Goal: Task Accomplishment & Management: Manage account settings

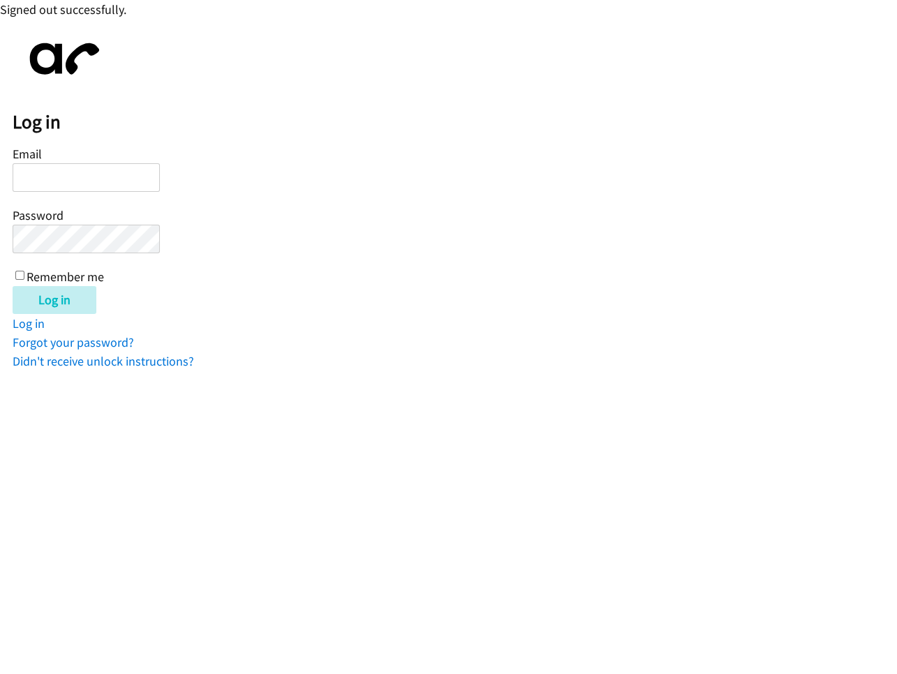
click at [110, 177] on input "Email" at bounding box center [86, 177] width 147 height 29
type input "[PERSON_NAME]"
click at [95, 345] on link "Forgot your password?" at bounding box center [73, 342] width 121 height 16
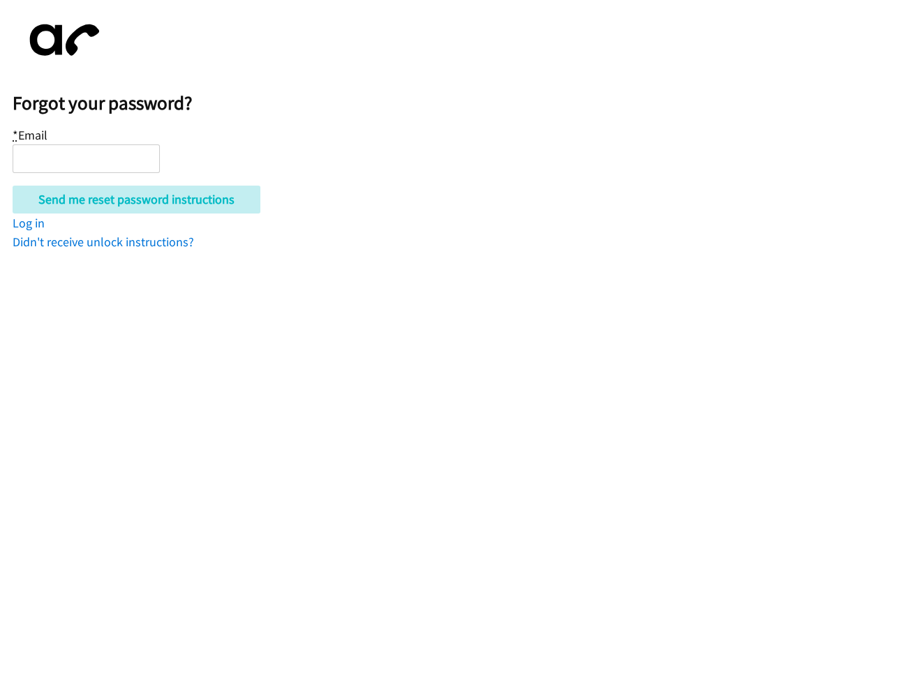
click at [121, 168] on input "* Email" at bounding box center [86, 159] width 147 height 29
type input "kevin+cruk@autoreach.io"
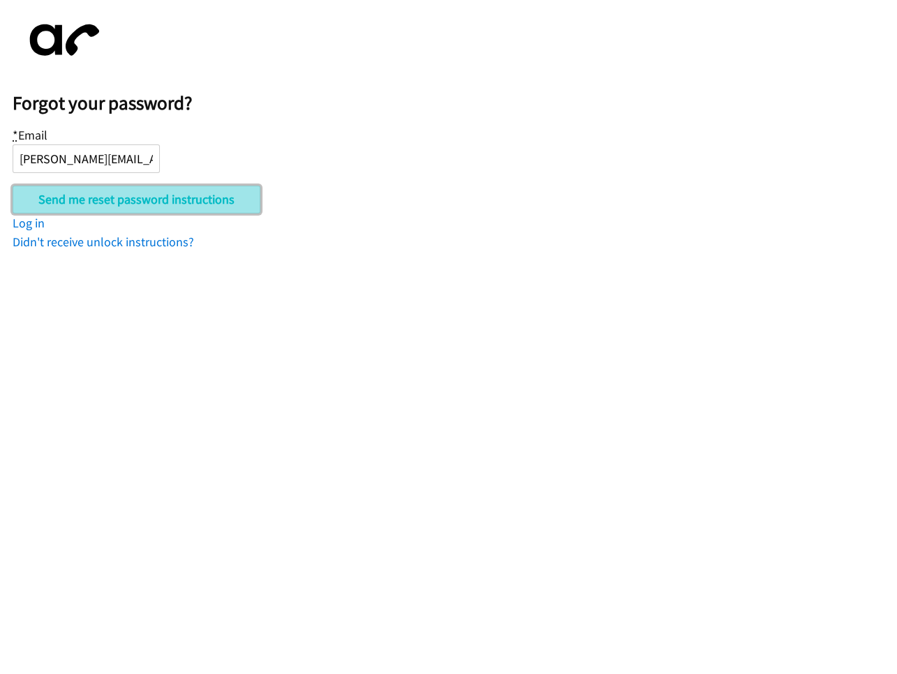
click at [141, 201] on input "Send me reset password instructions" at bounding box center [137, 200] width 248 height 28
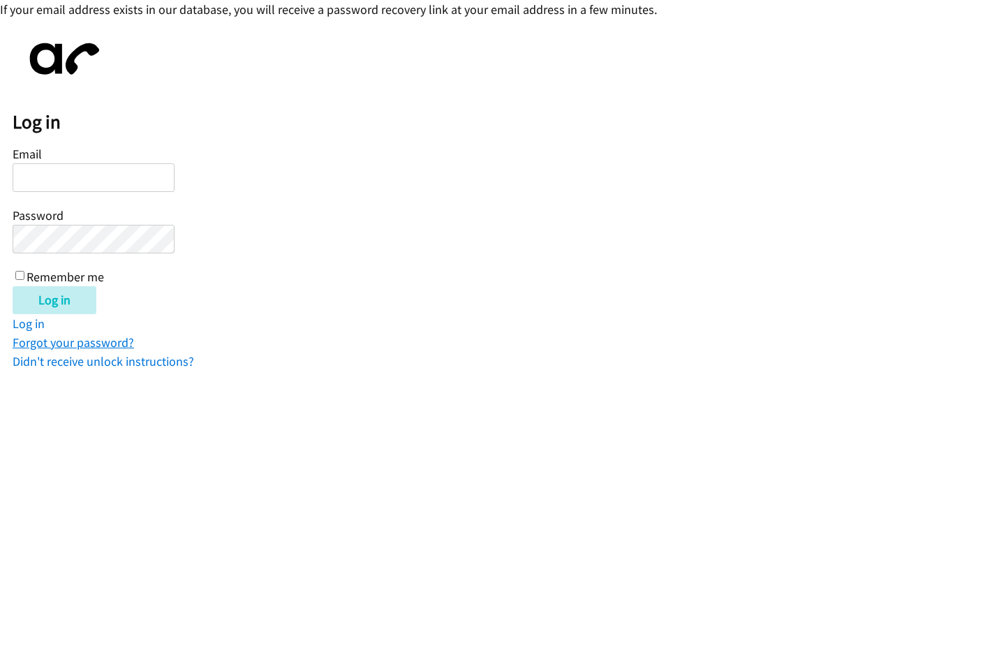
click at [88, 337] on link "Forgot your password?" at bounding box center [73, 342] width 121 height 16
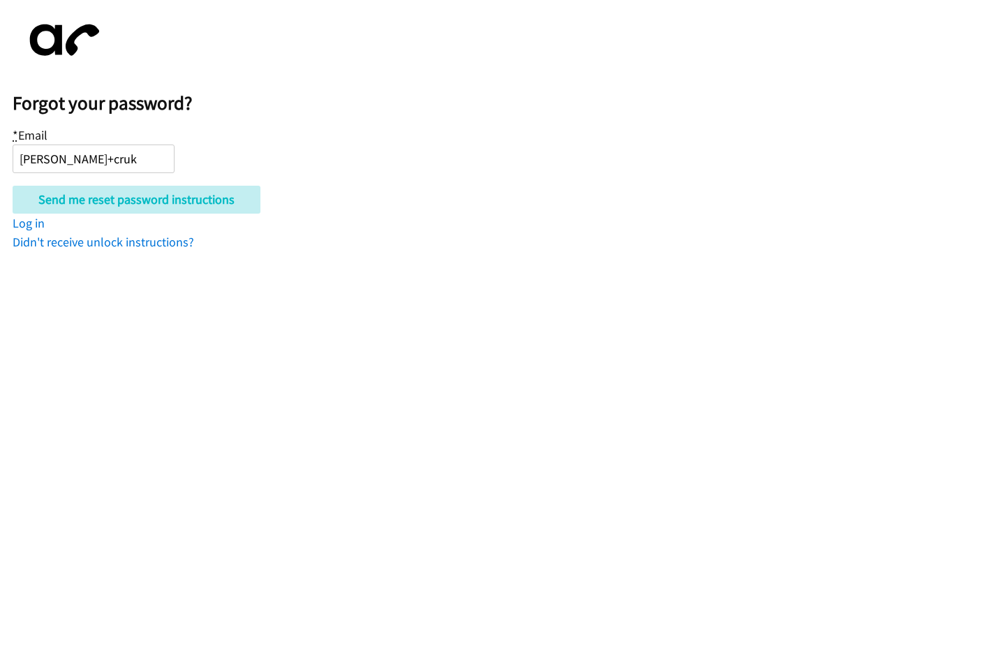
type input "kevin+cruk@autoreach.io"
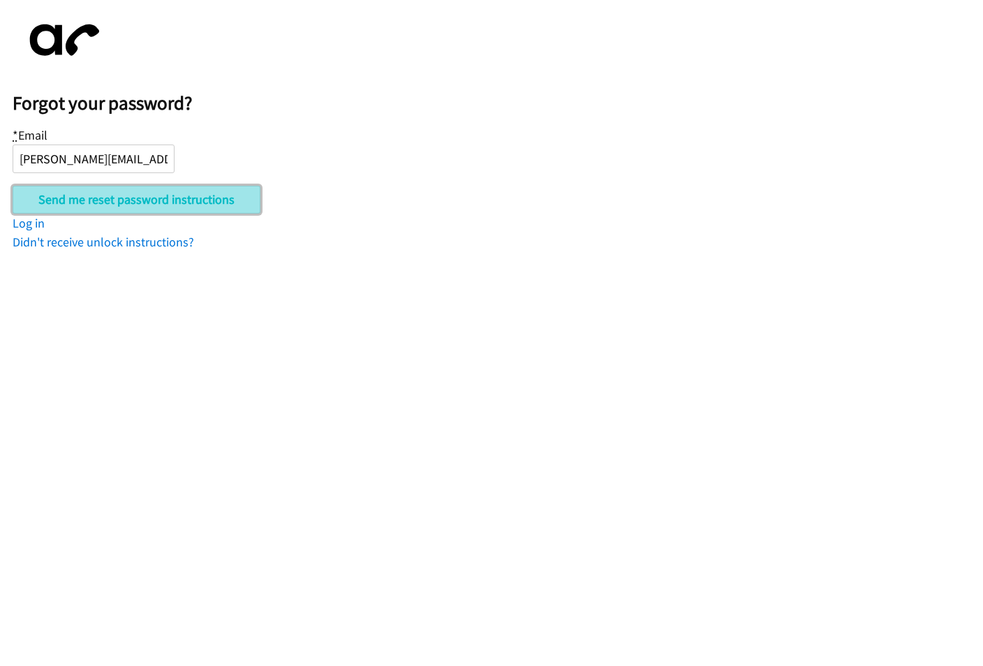
click at [119, 200] on input "Send me reset password instructions" at bounding box center [137, 200] width 248 height 28
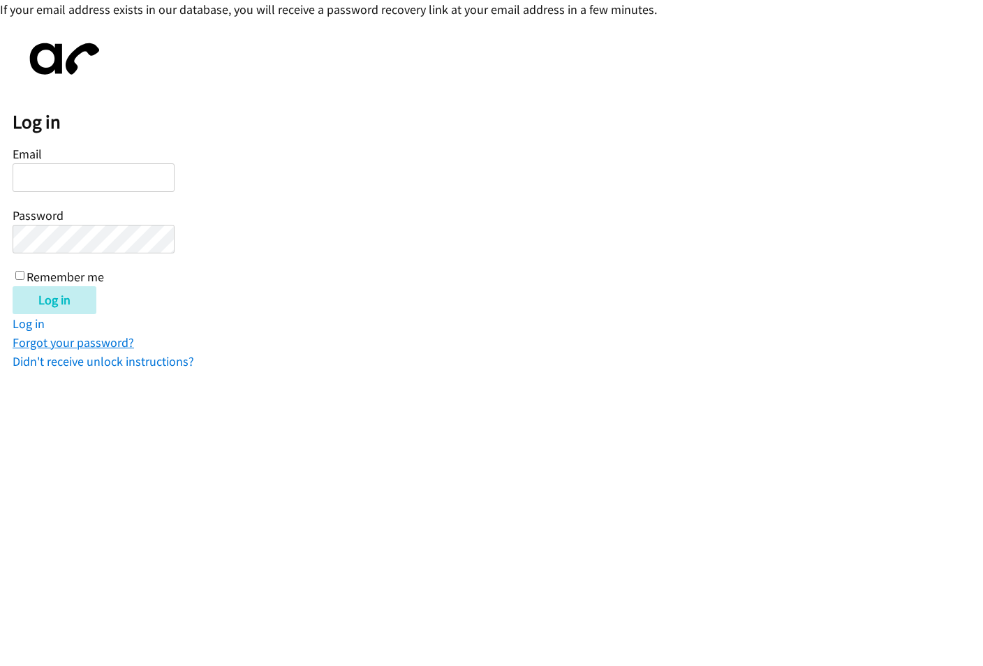
click at [68, 337] on link "Forgot your password?" at bounding box center [73, 342] width 121 height 16
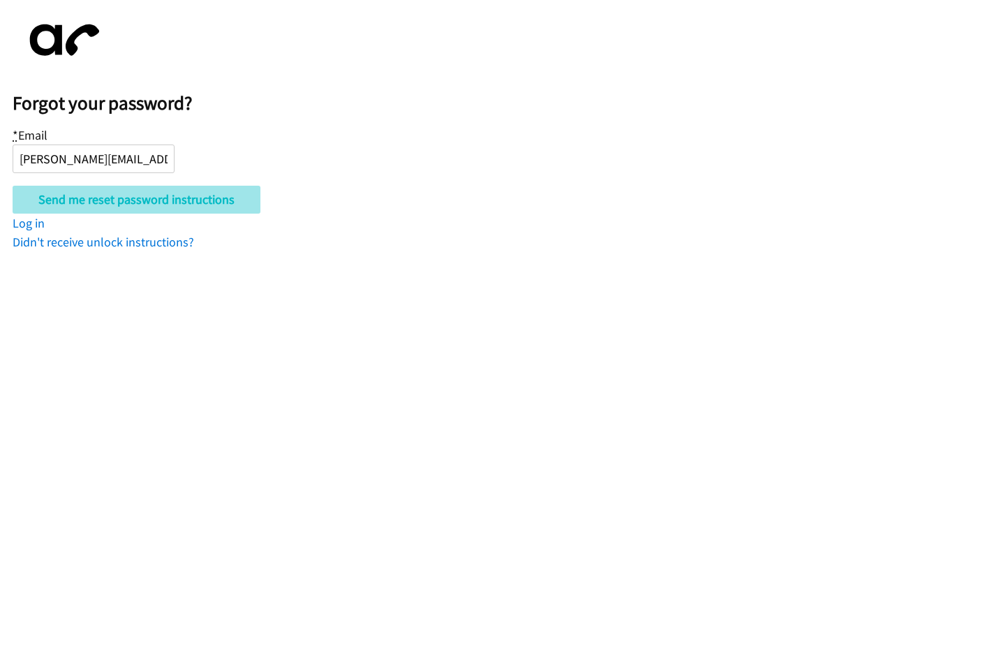
type input "[PERSON_NAME][EMAIL_ADDRESS][DOMAIN_NAME]"
drag, startPoint x: 244, startPoint y: 192, endPoint x: 296, endPoint y: 168, distance: 57.8
click at [296, 168] on form "* Email [PERSON_NAME][EMAIL_ADDRESS][DOMAIN_NAME] Send me reset password instru…" at bounding box center [498, 168] width 970 height 89
click at [94, 201] on input "Send me reset password instructions" at bounding box center [137, 200] width 248 height 28
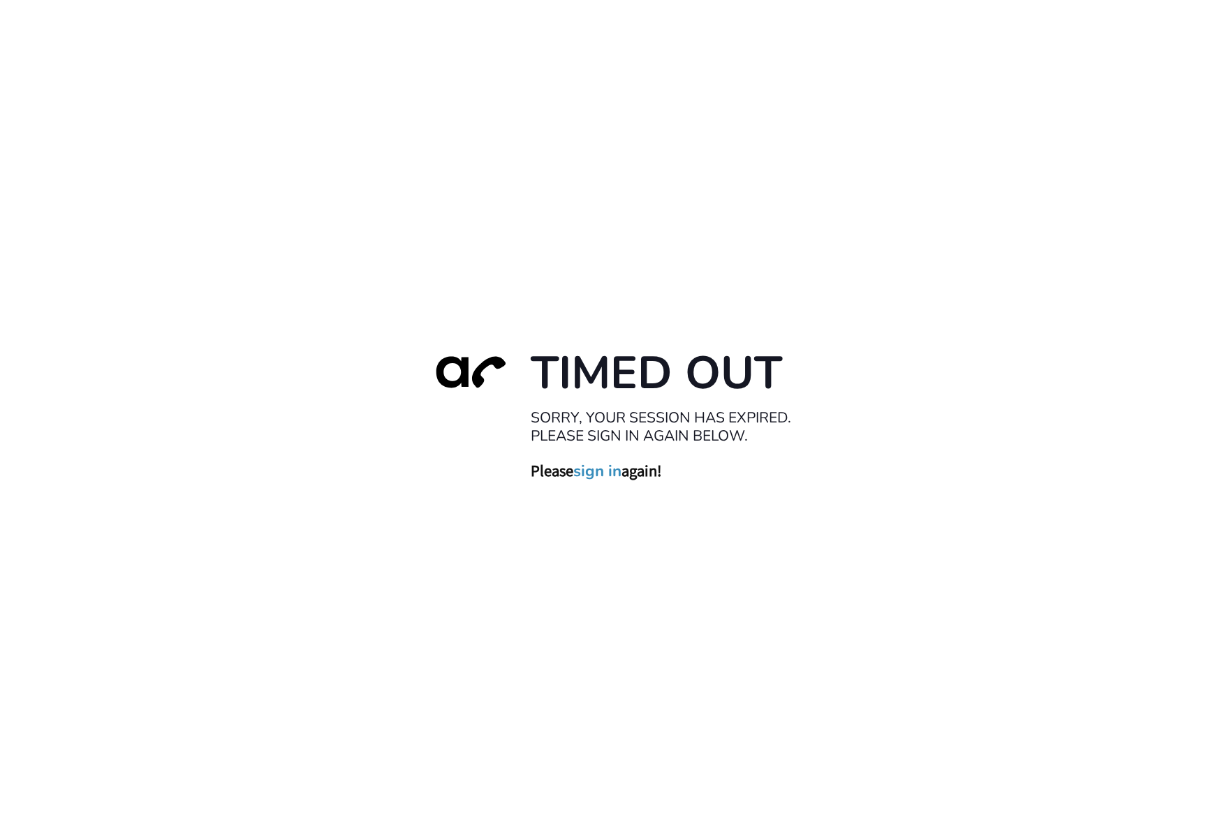
click at [591, 471] on link "sign in" at bounding box center [597, 471] width 48 height 20
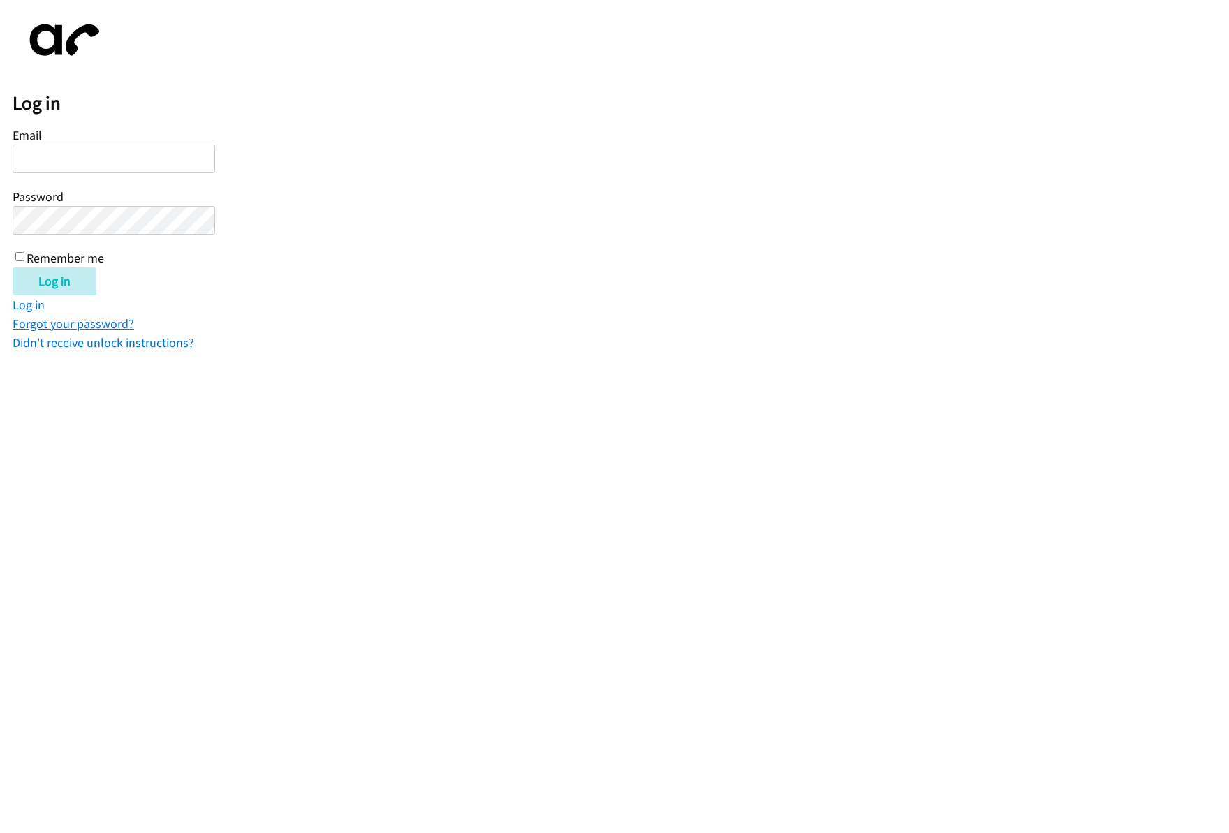
click at [84, 326] on link "Forgot your password?" at bounding box center [73, 324] width 121 height 16
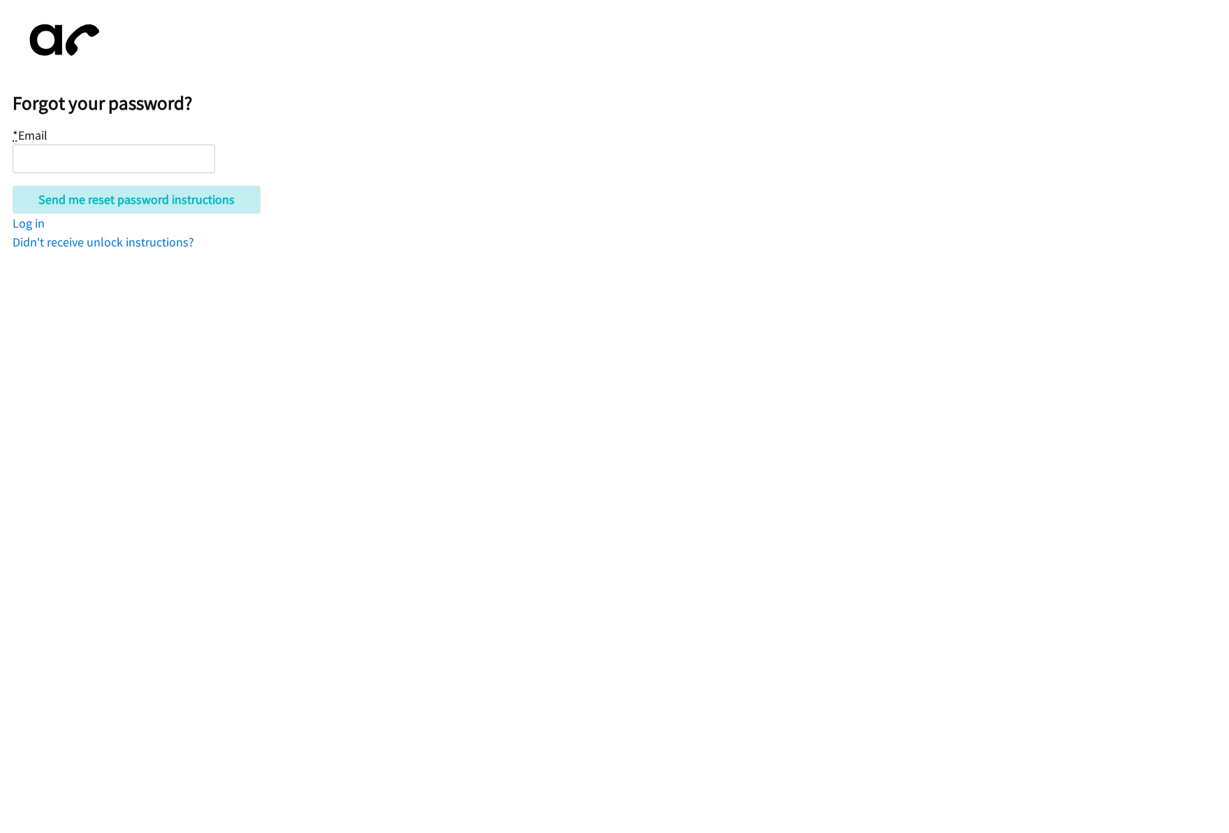
click at [153, 165] on input "* Email" at bounding box center [114, 159] width 202 height 29
type input "e"
type input "kevin+cruk@autoreach.io"
click at [147, 203] on input "Send me reset password instructions" at bounding box center [137, 200] width 248 height 28
